Goal: Task Accomplishment & Management: Manage account settings

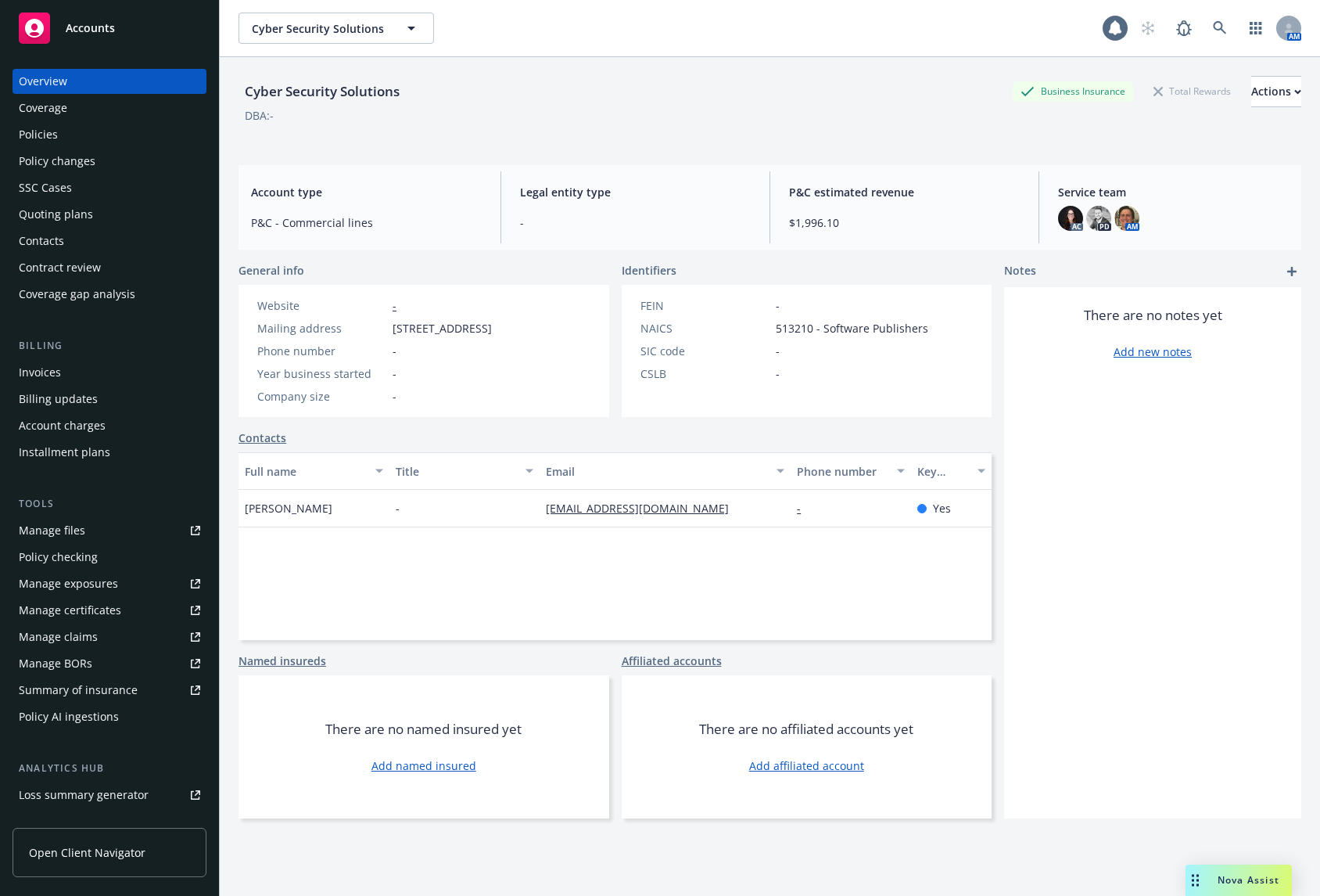
click at [120, 139] on div "Policies" at bounding box center [109, 135] width 182 height 25
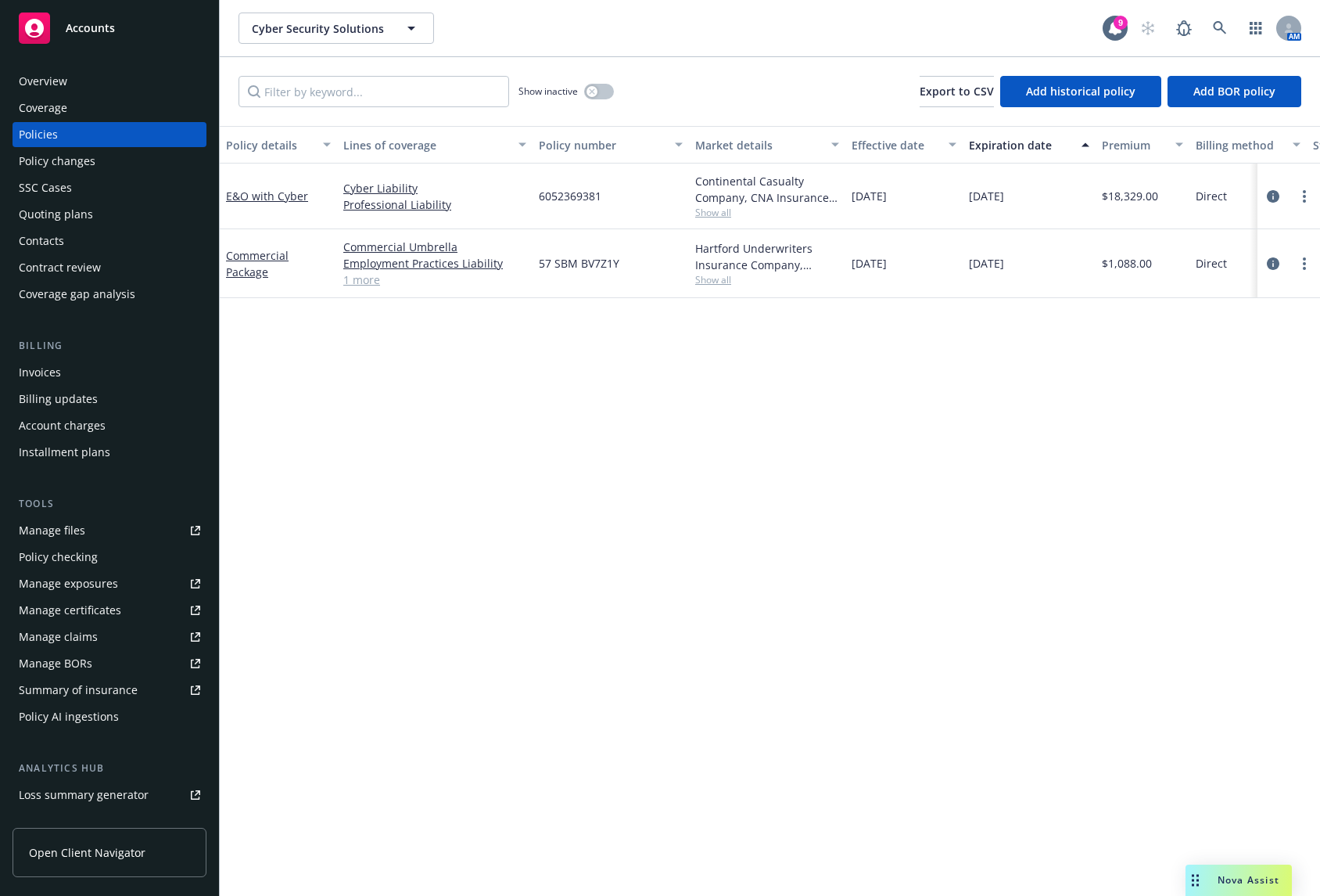
click at [103, 210] on div "Quoting plans" at bounding box center [109, 214] width 182 height 25
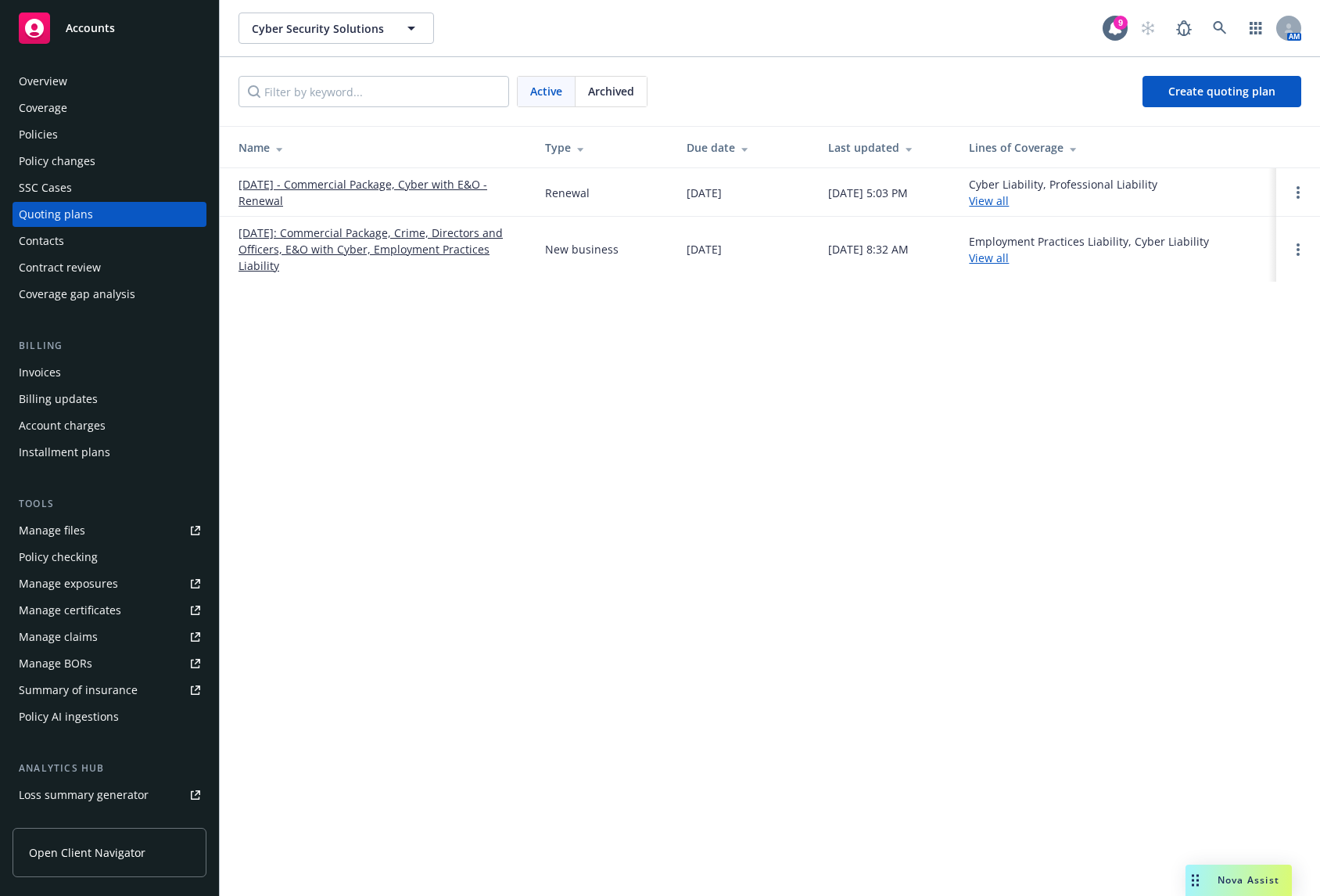
click at [377, 185] on link "10/10/2025 - Commercial Package, Cyber with E&O - Renewal" at bounding box center [379, 192] width 282 height 33
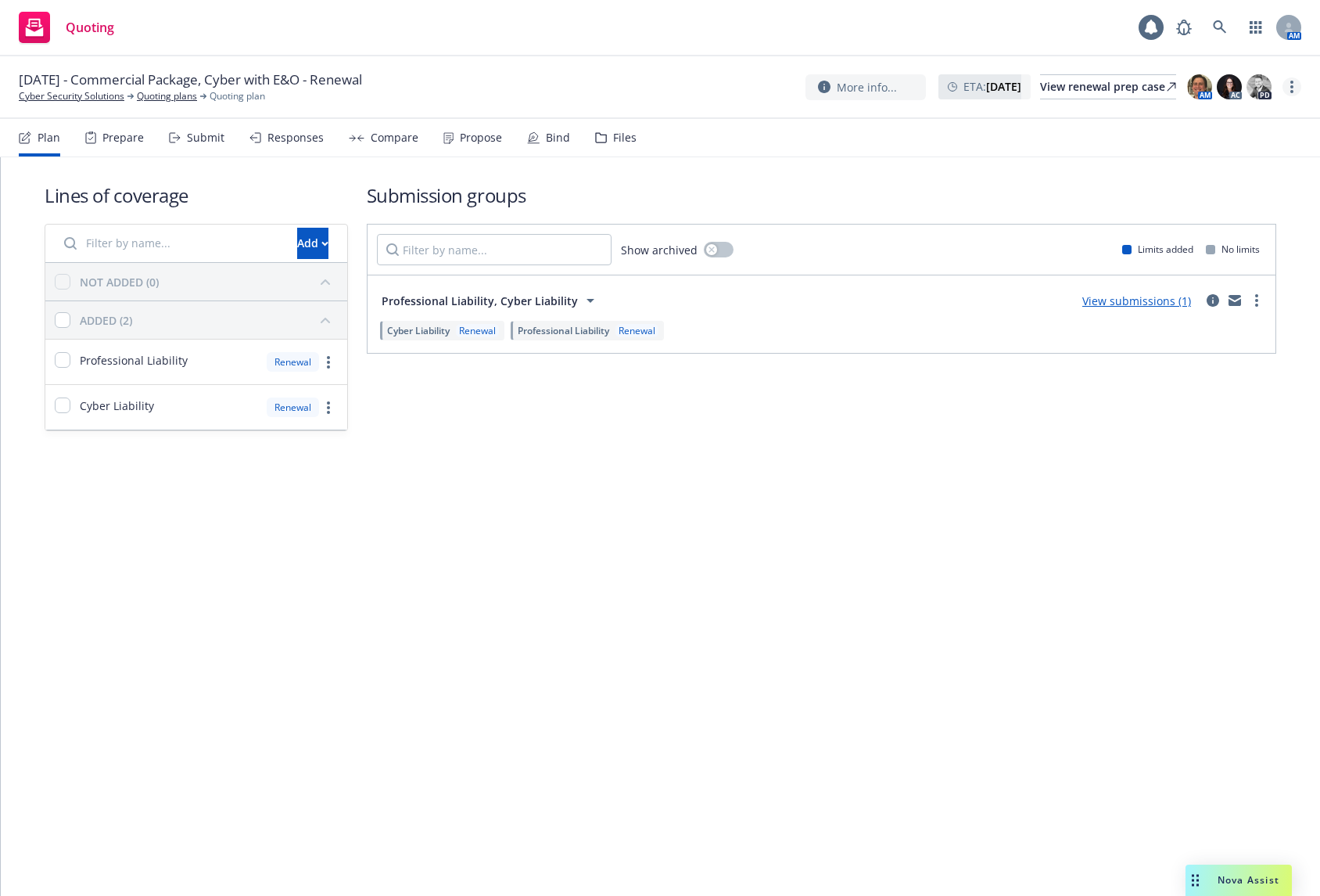
click at [1288, 84] on link "more" at bounding box center [1292, 87] width 18 height 18
click at [1167, 146] on link "Rename quoting plan" at bounding box center [1214, 150] width 175 height 31
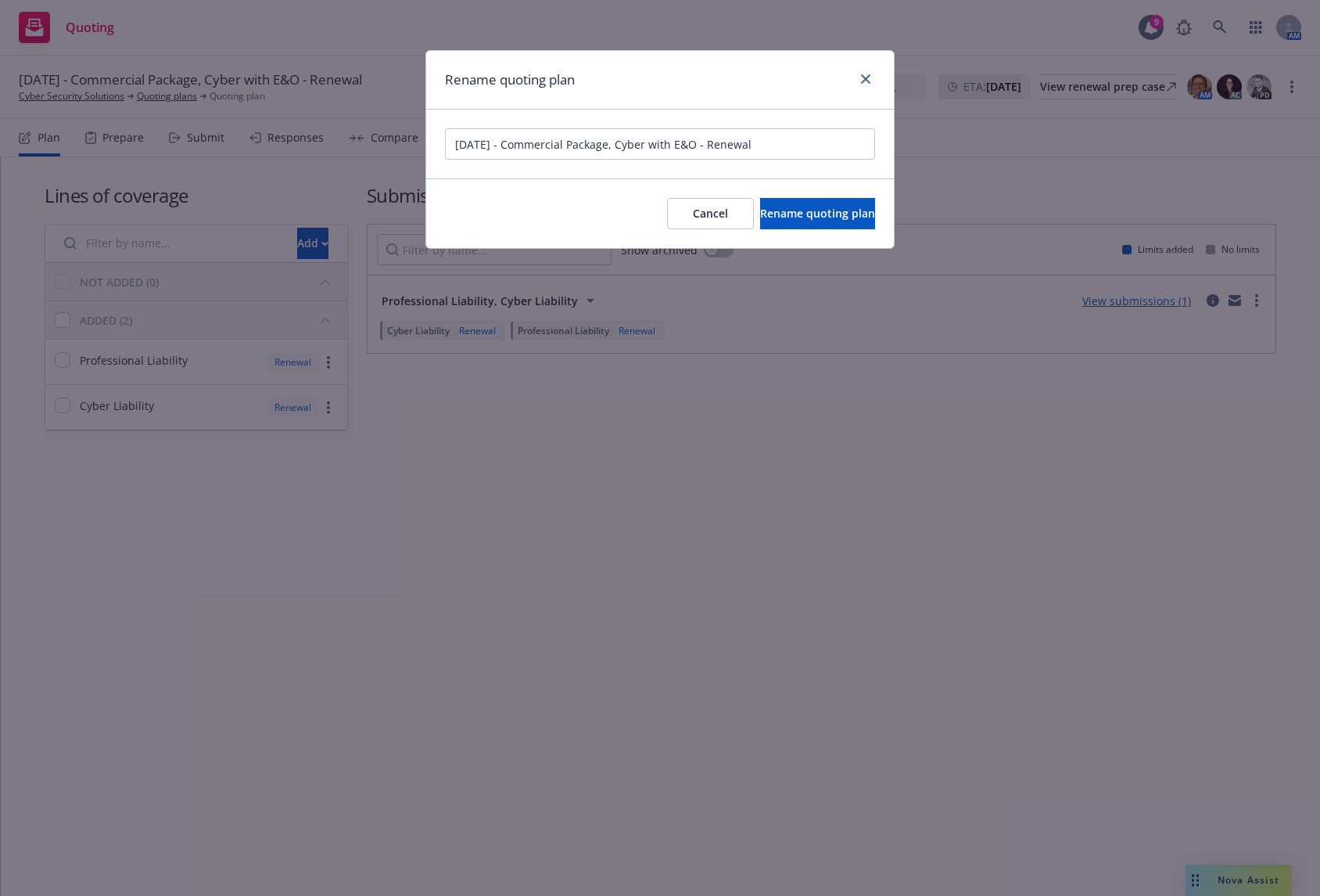
drag, startPoint x: 523, startPoint y: 144, endPoint x: 636, endPoint y: 158, distance: 113.9
click at [636, 158] on input "[DATE] - Commercial Package, Cyber with E&O - Renewal" at bounding box center [660, 143] width 430 height 31
type input "[DATE] - Cyber with E&O - Renewal"
click at [765, 212] on span "Rename quoting plan" at bounding box center [817, 213] width 115 height 15
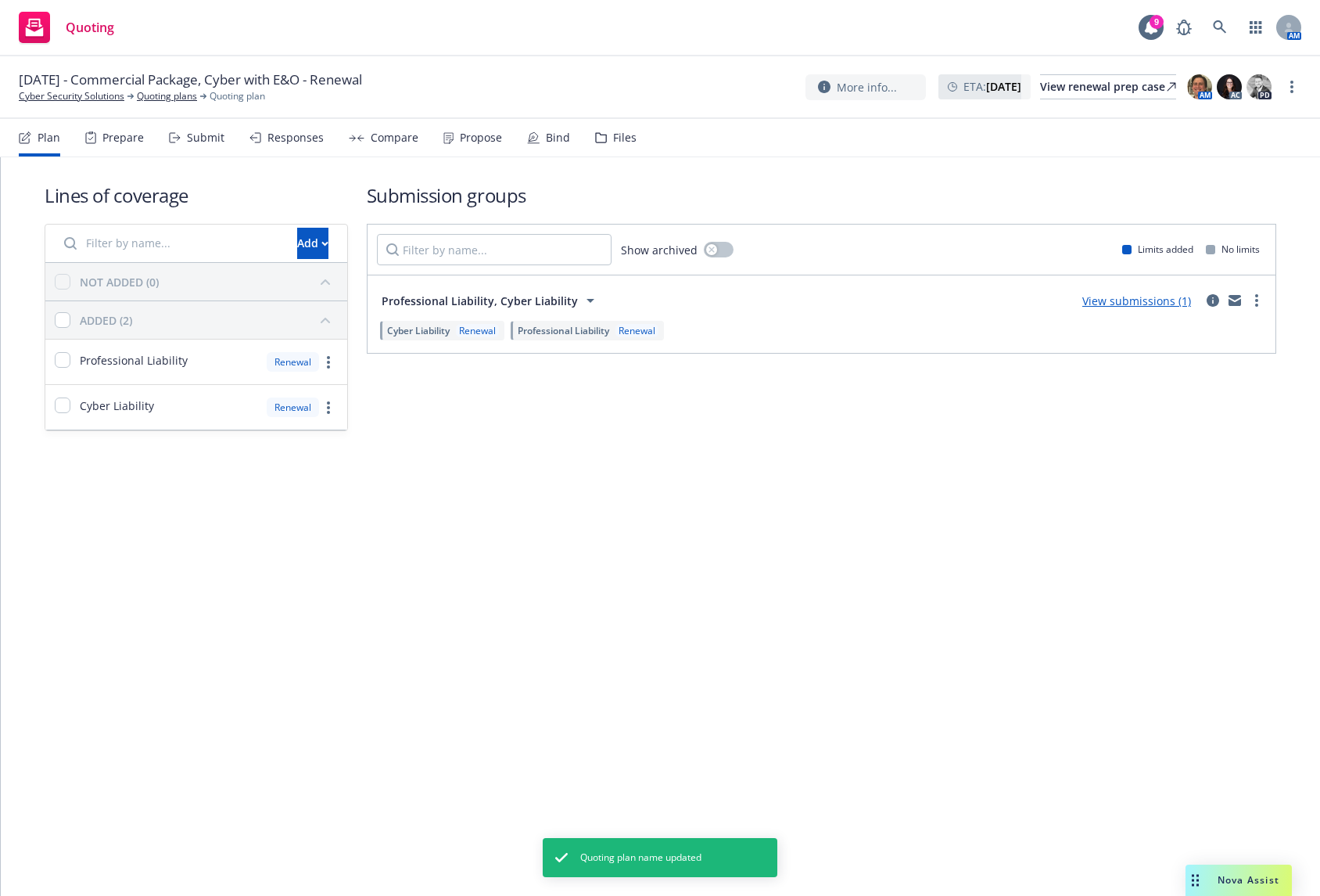
click at [558, 450] on div "Lines of coverage Add NOT ADDED (0) ADDED (2) Professional Liability Renewal Cy…" at bounding box center [660, 306] width 1232 height 299
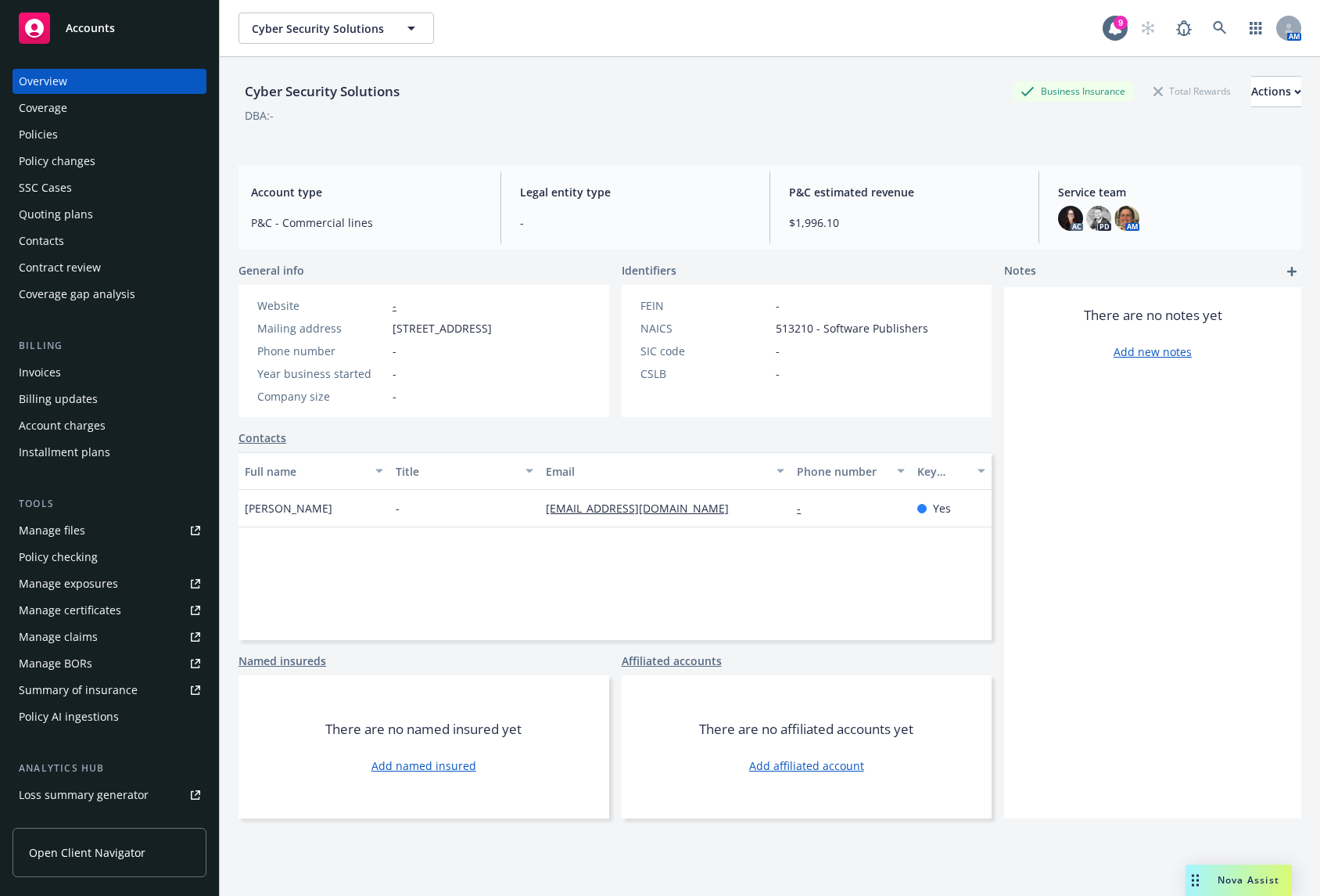
click at [157, 142] on div "Policies" at bounding box center [109, 135] width 182 height 25
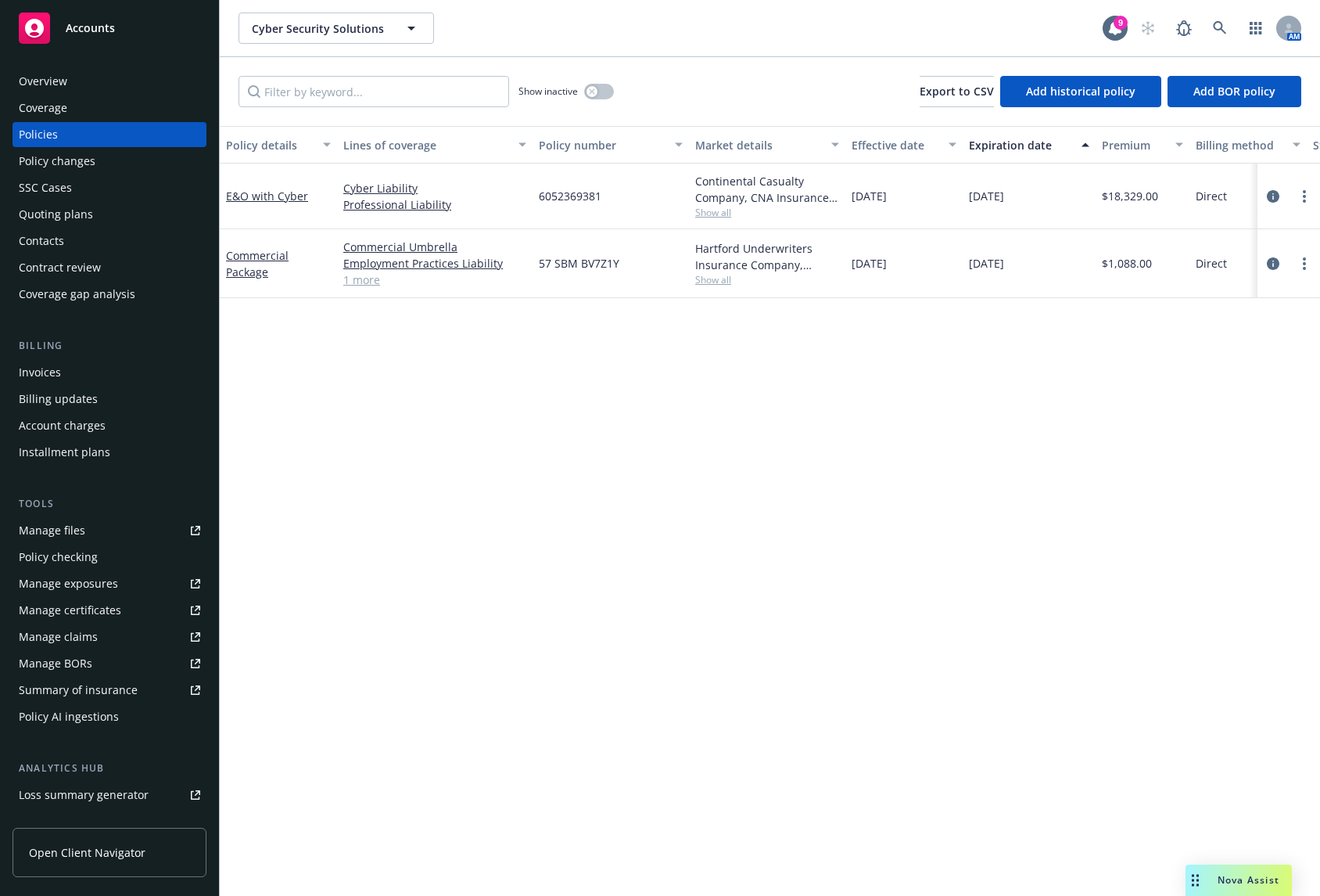
click at [585, 191] on span "6052369381" at bounding box center [570, 196] width 63 height 17
copy span "6052369381"
